Goal: Obtain resource: Download file/media

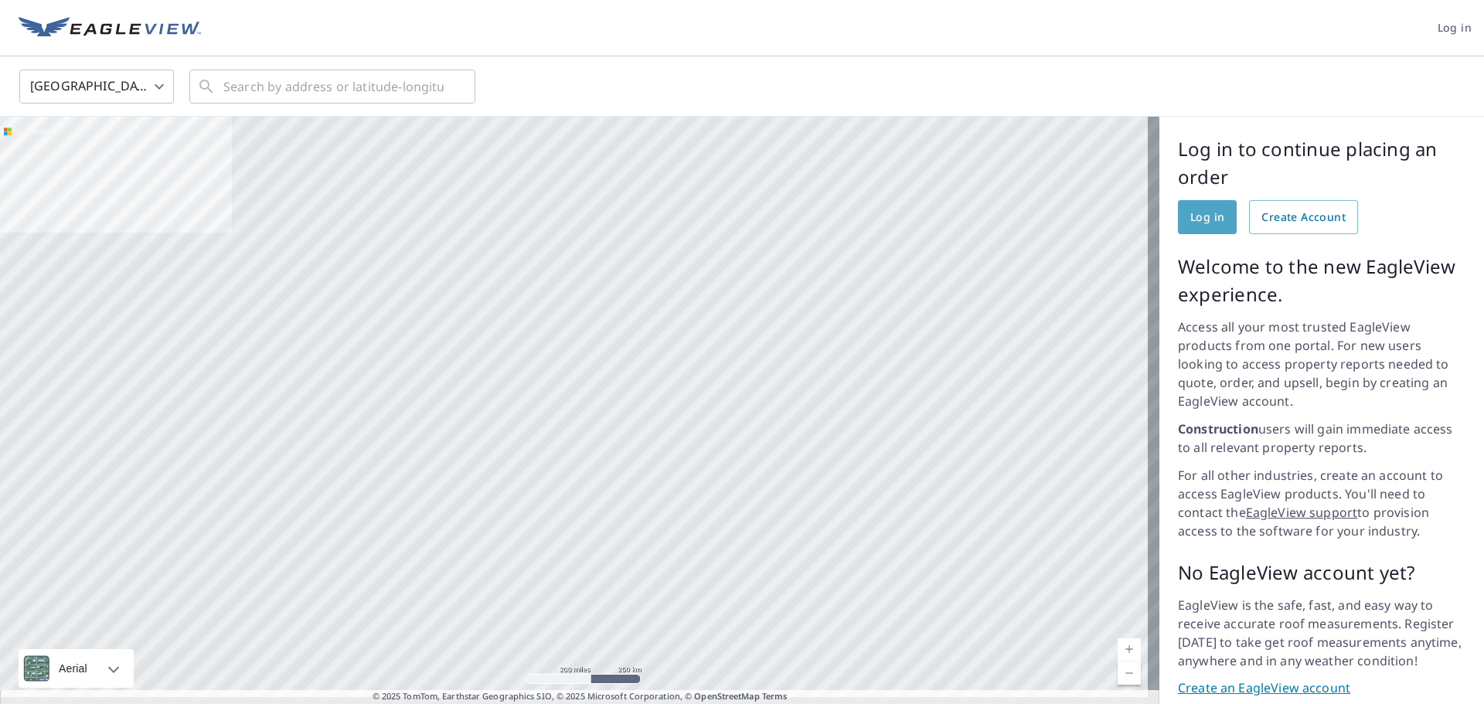
click at [1205, 216] on span "Log in" at bounding box center [1207, 217] width 34 height 19
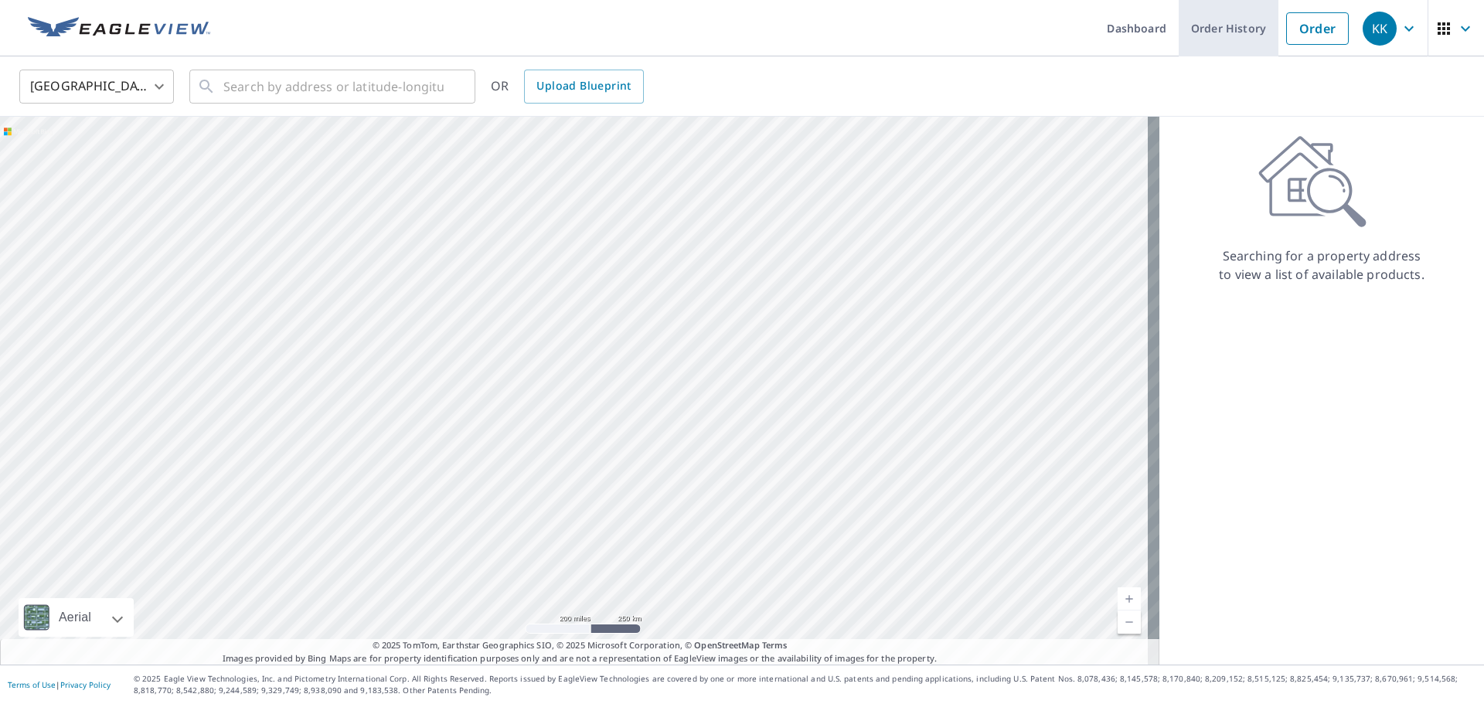
click at [1193, 41] on link "Order History" at bounding box center [1229, 28] width 100 height 56
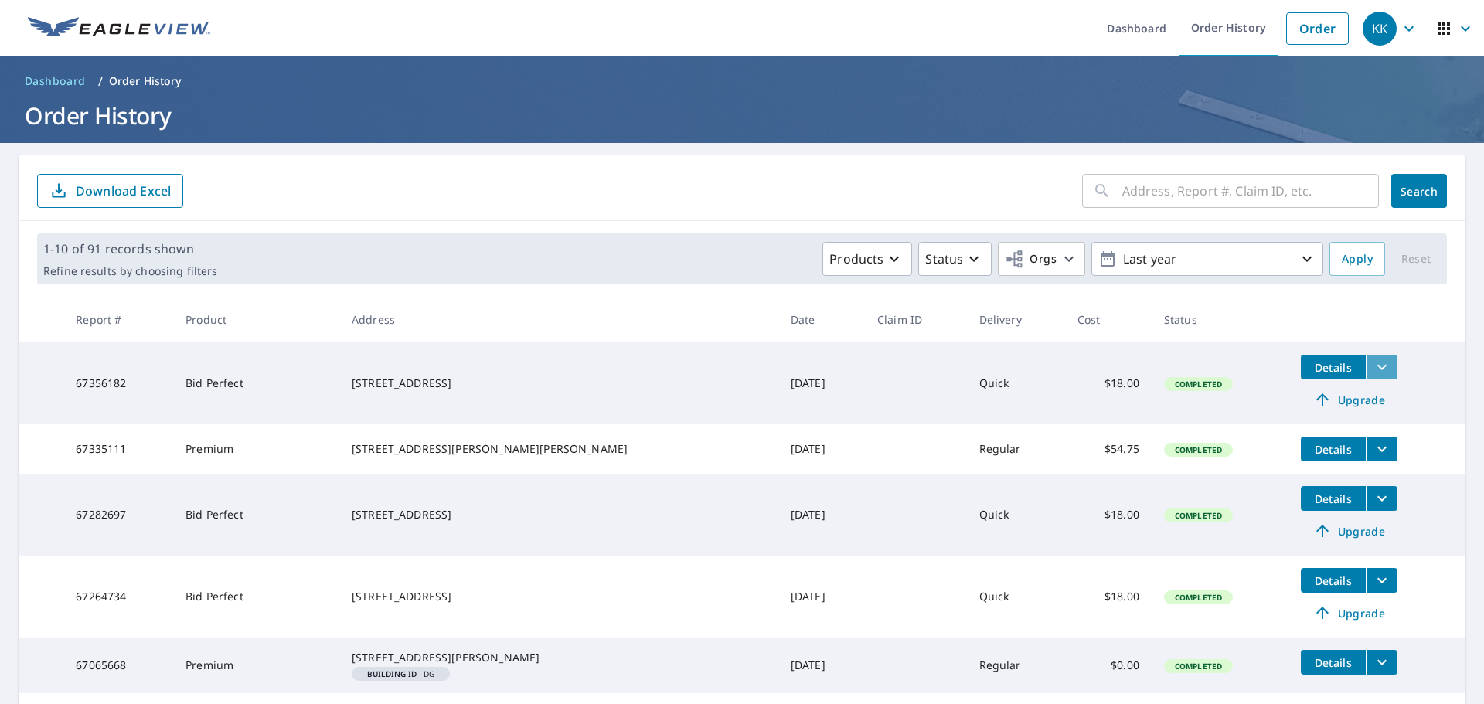
click at [1373, 373] on icon "filesDropdownBtn-67356182" at bounding box center [1382, 367] width 19 height 19
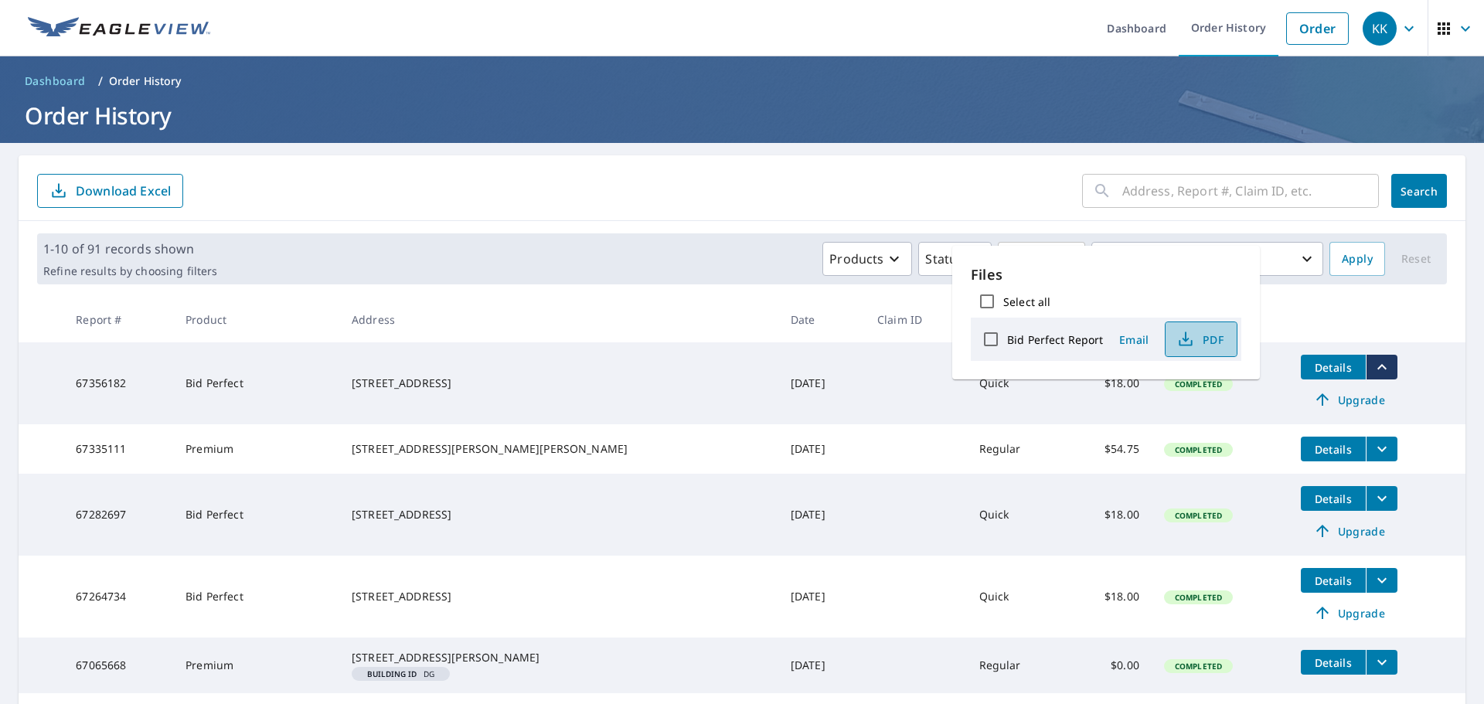
click at [1203, 343] on span "PDF" at bounding box center [1199, 339] width 49 height 19
click at [1373, 450] on icon "filesDropdownBtn-67335111" at bounding box center [1382, 449] width 19 height 19
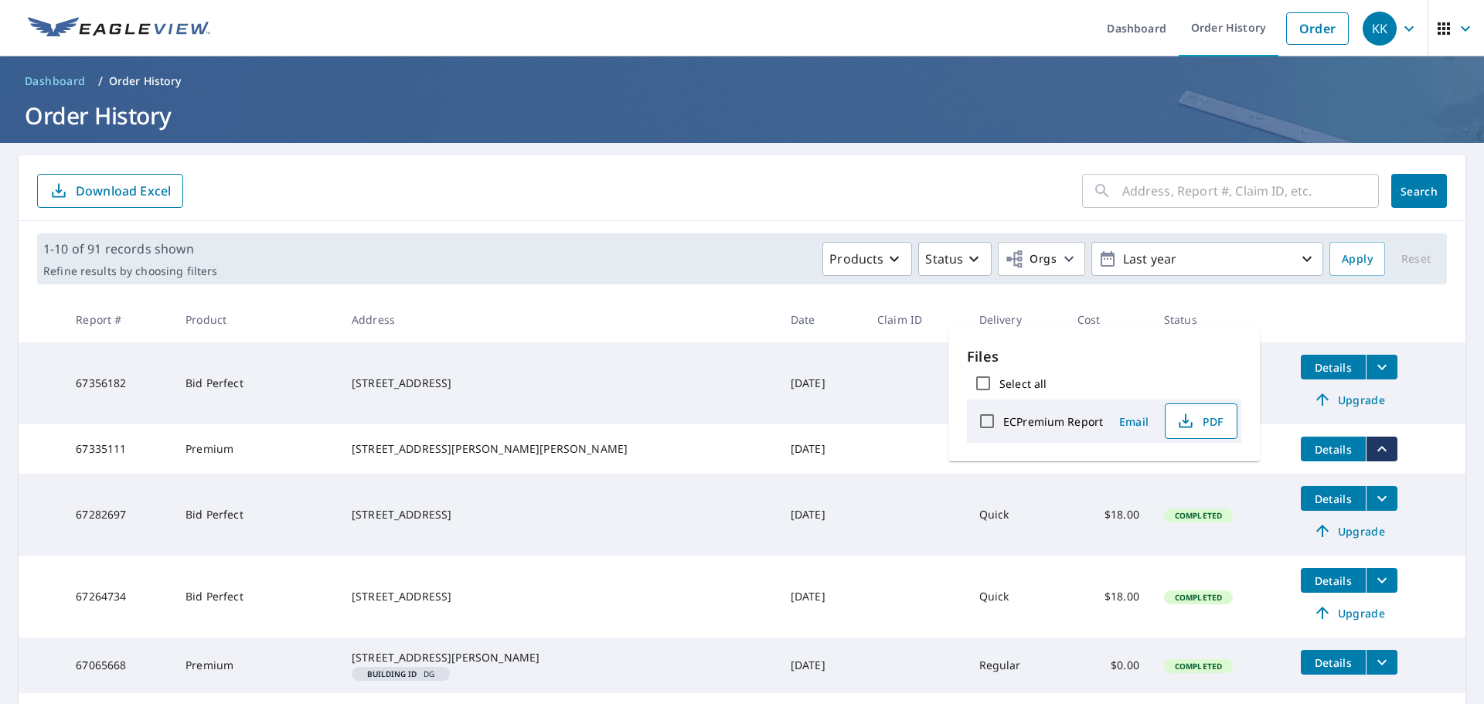
click at [1203, 420] on span "PDF" at bounding box center [1199, 421] width 49 height 19
click at [1319, 26] on link "Order" at bounding box center [1317, 28] width 63 height 32
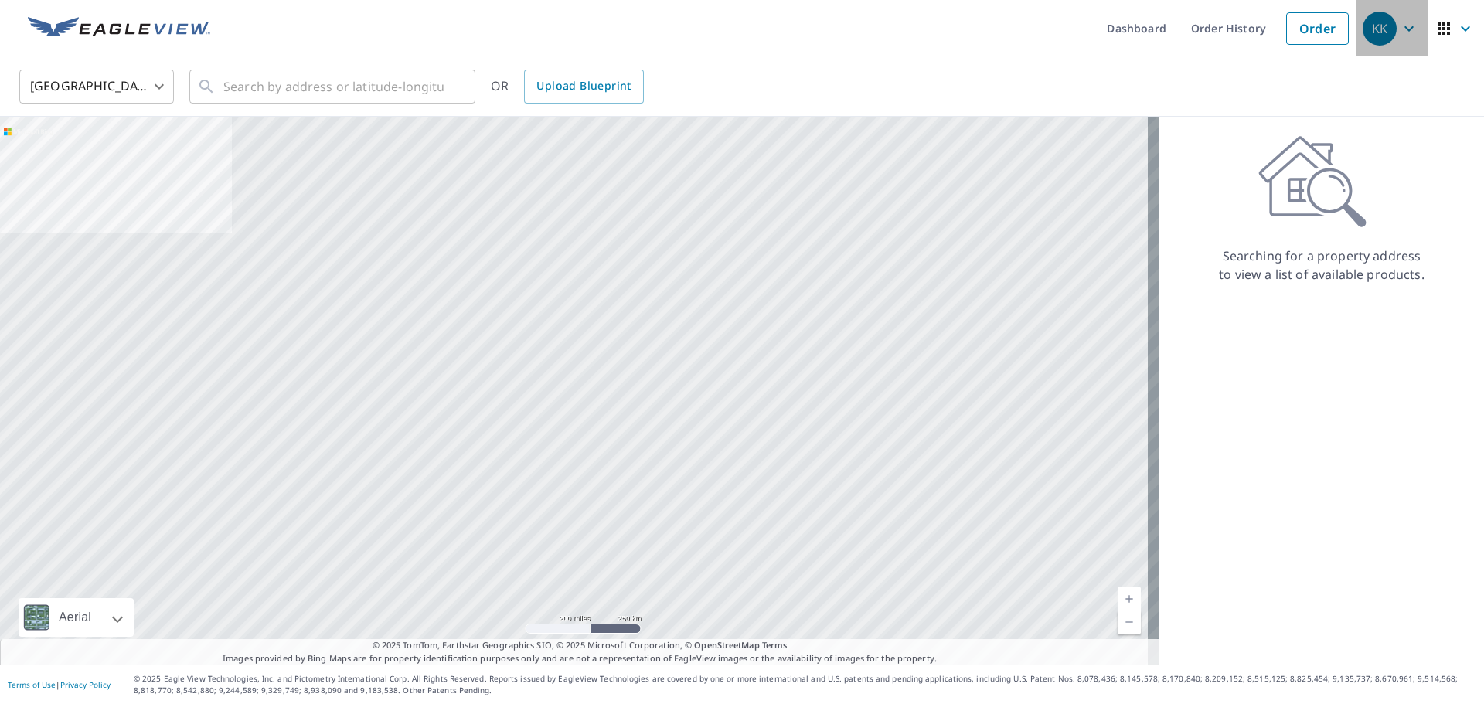
click at [1407, 24] on span "KK" at bounding box center [1392, 28] width 59 height 37
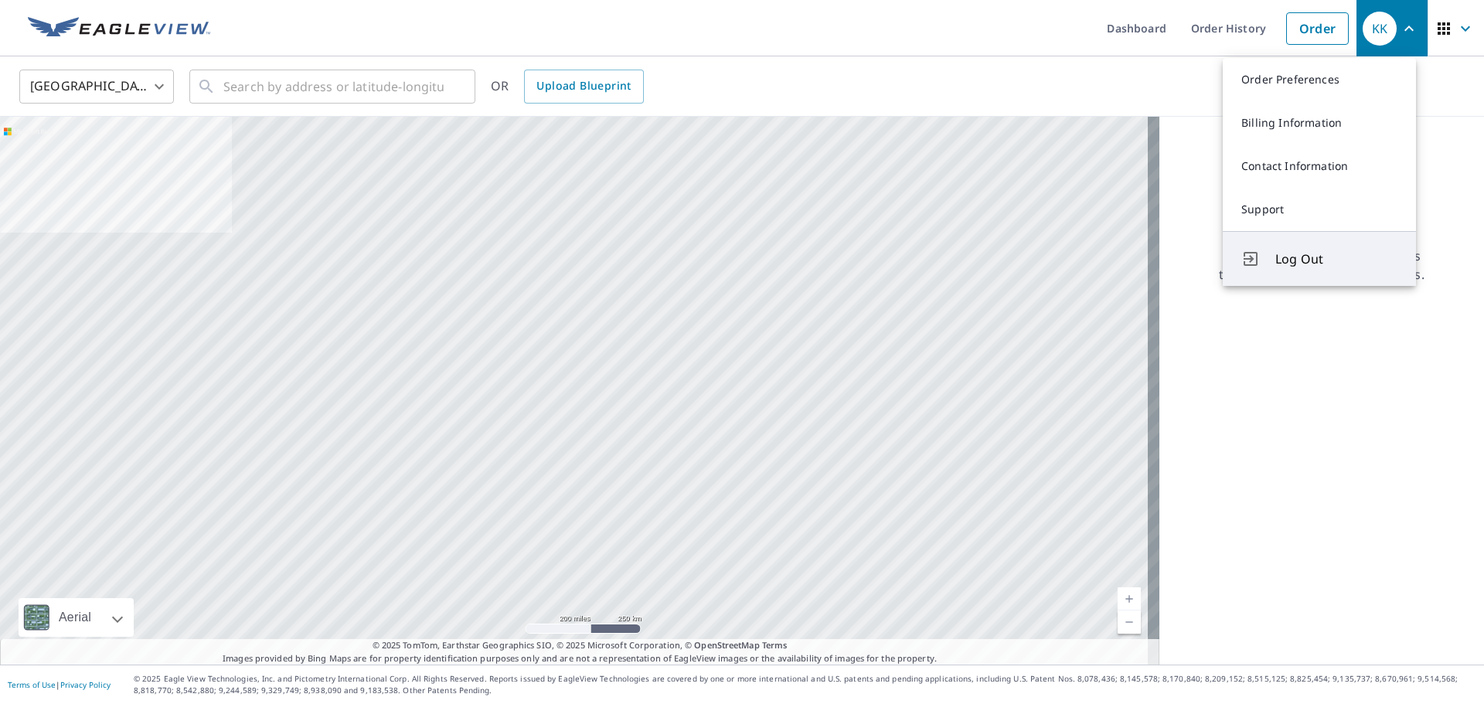
click at [1289, 256] on span "Log Out" at bounding box center [1336, 259] width 122 height 19
